Goal: Find contact information

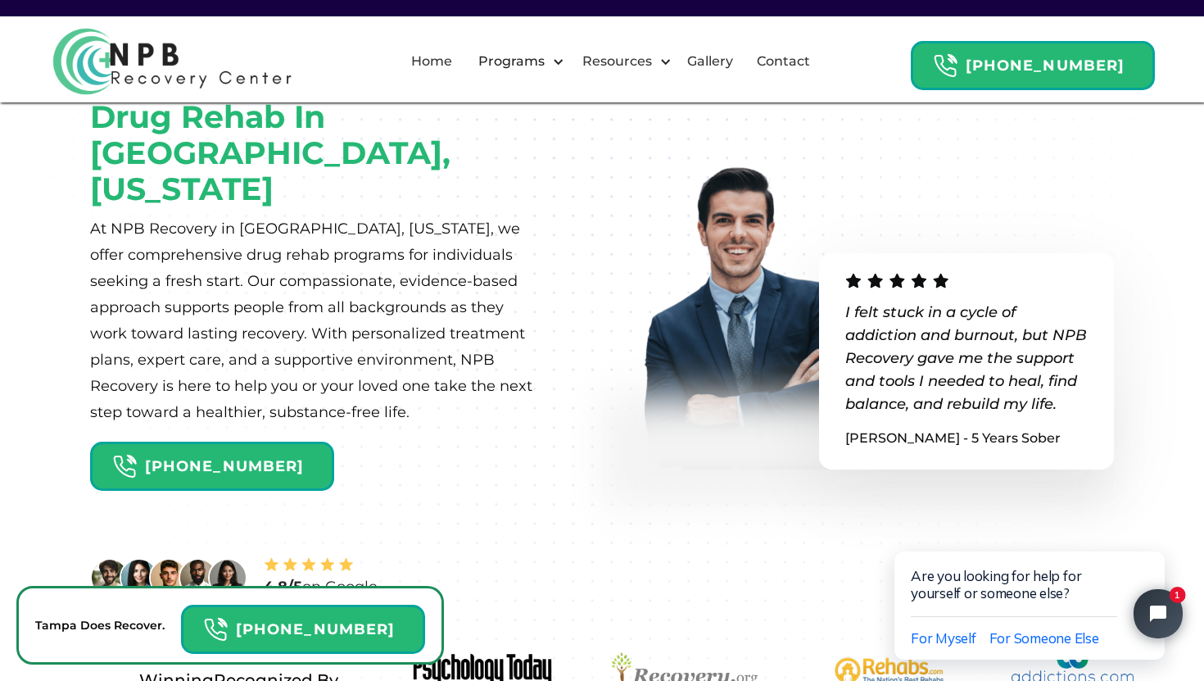
scroll to position [256, 0]
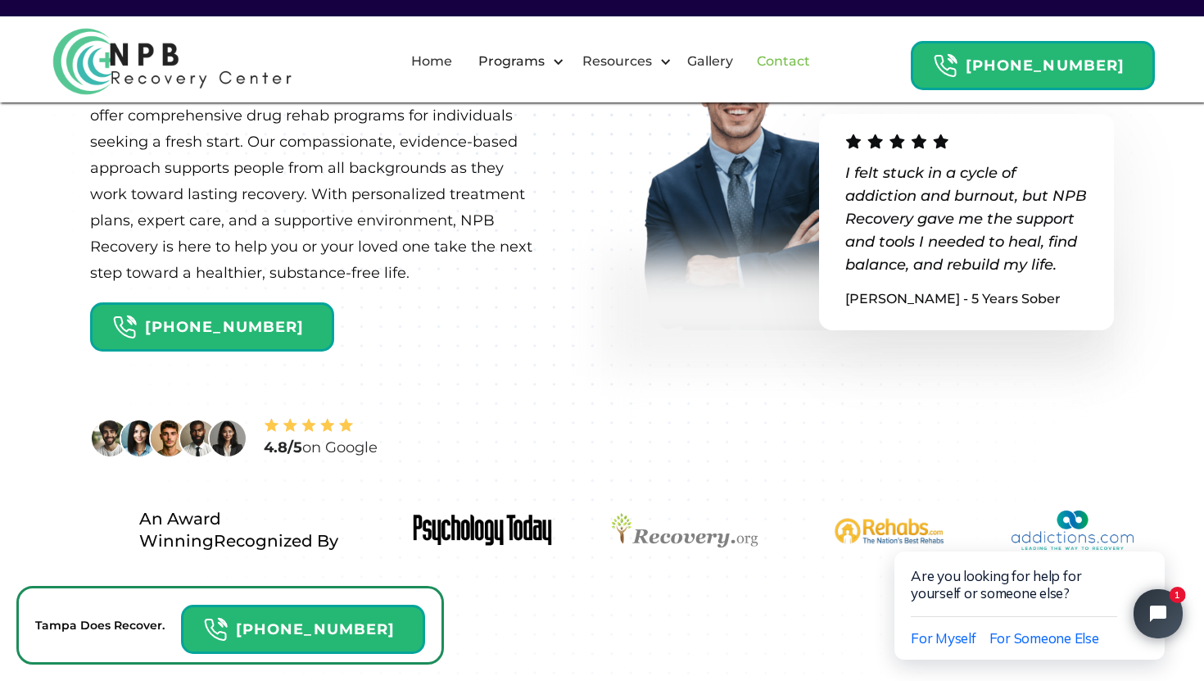
click at [785, 66] on link "Contact" at bounding box center [783, 61] width 73 height 52
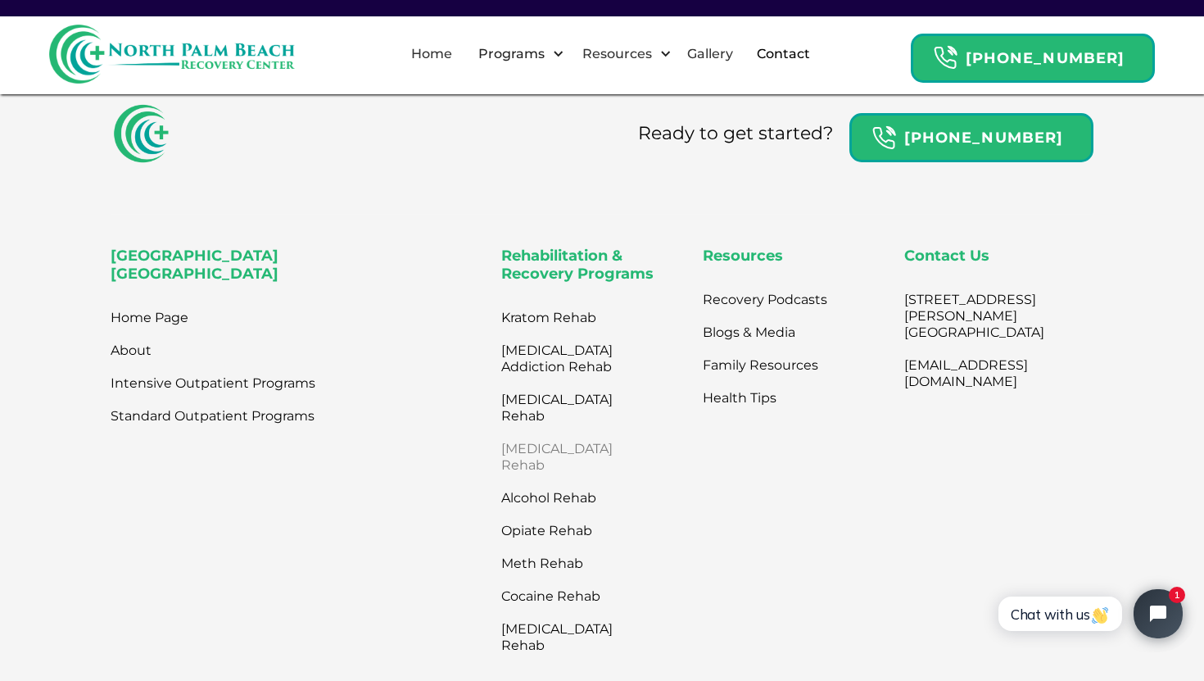
scroll to position [935, 0]
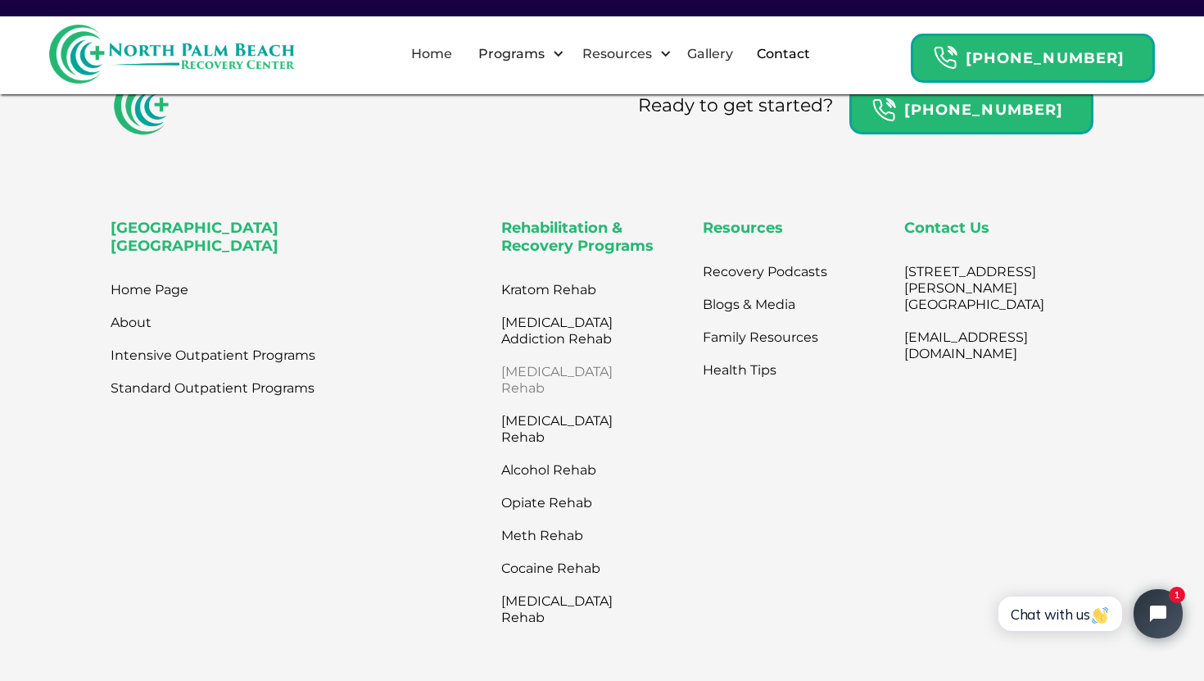
click at [540, 387] on link "[MEDICAL_DATA] Rehab" at bounding box center [570, 379] width 139 height 49
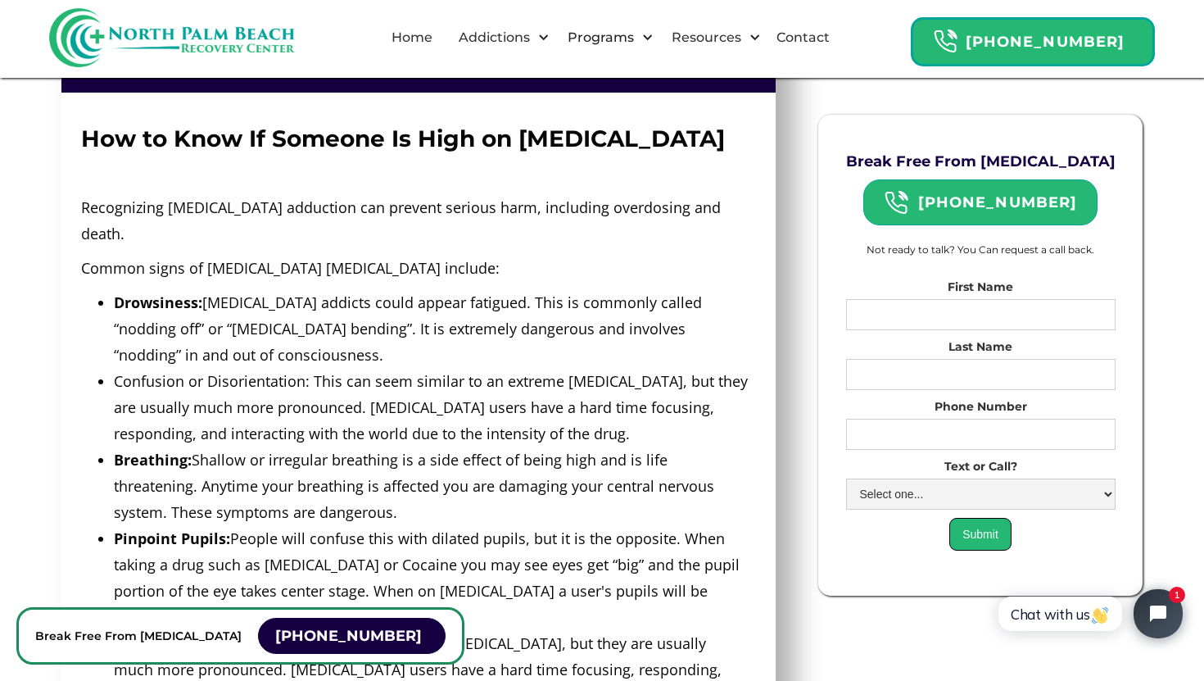
scroll to position [1322, 0]
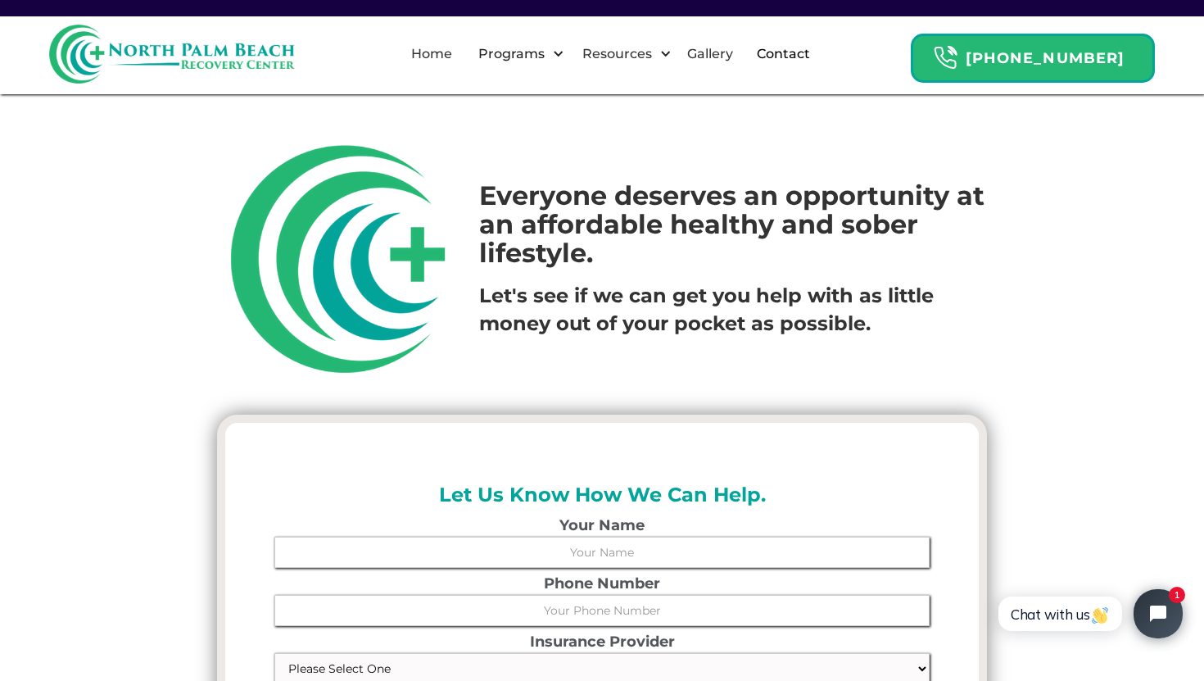
drag, startPoint x: 946, startPoint y: 323, endPoint x: 959, endPoint y: 5, distance: 318.1
